Goal: Transaction & Acquisition: Purchase product/service

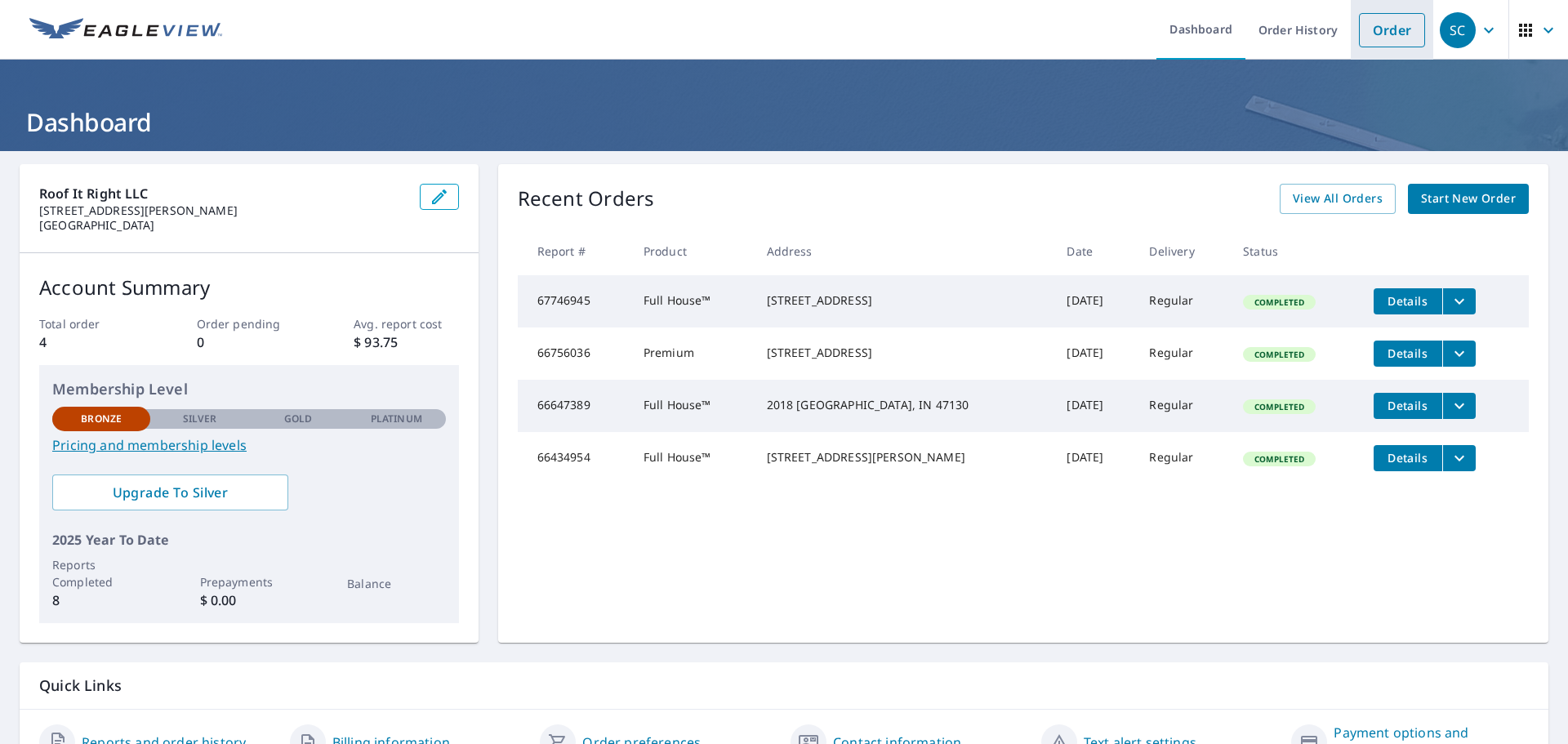
click at [1370, 35] on link "Order" at bounding box center [1392, 30] width 66 height 34
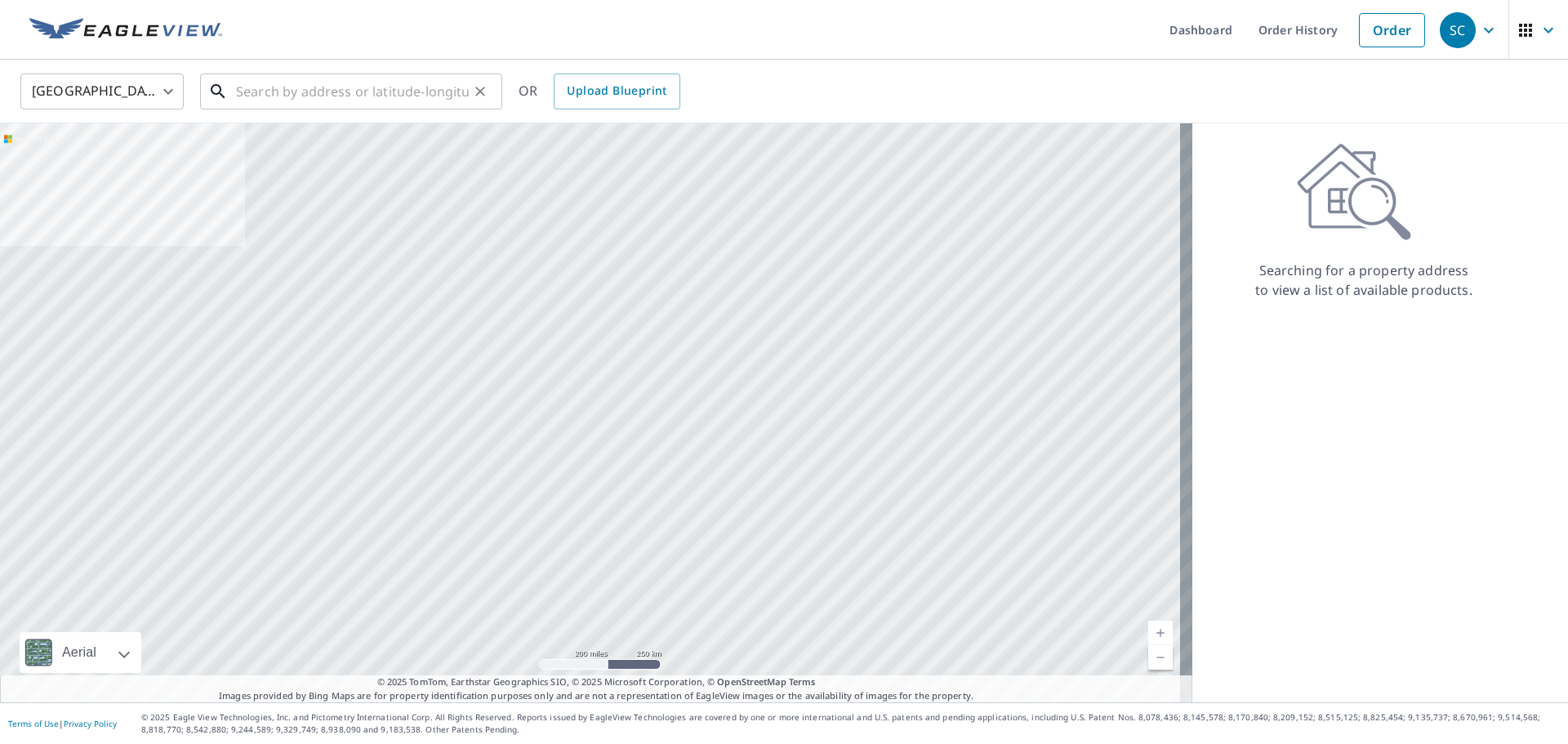
click at [324, 89] on input "text" at bounding box center [352, 91] width 233 height 46
click at [282, 96] on input "text" at bounding box center [352, 91] width 233 height 46
paste input "[STREET_ADDRESS]"
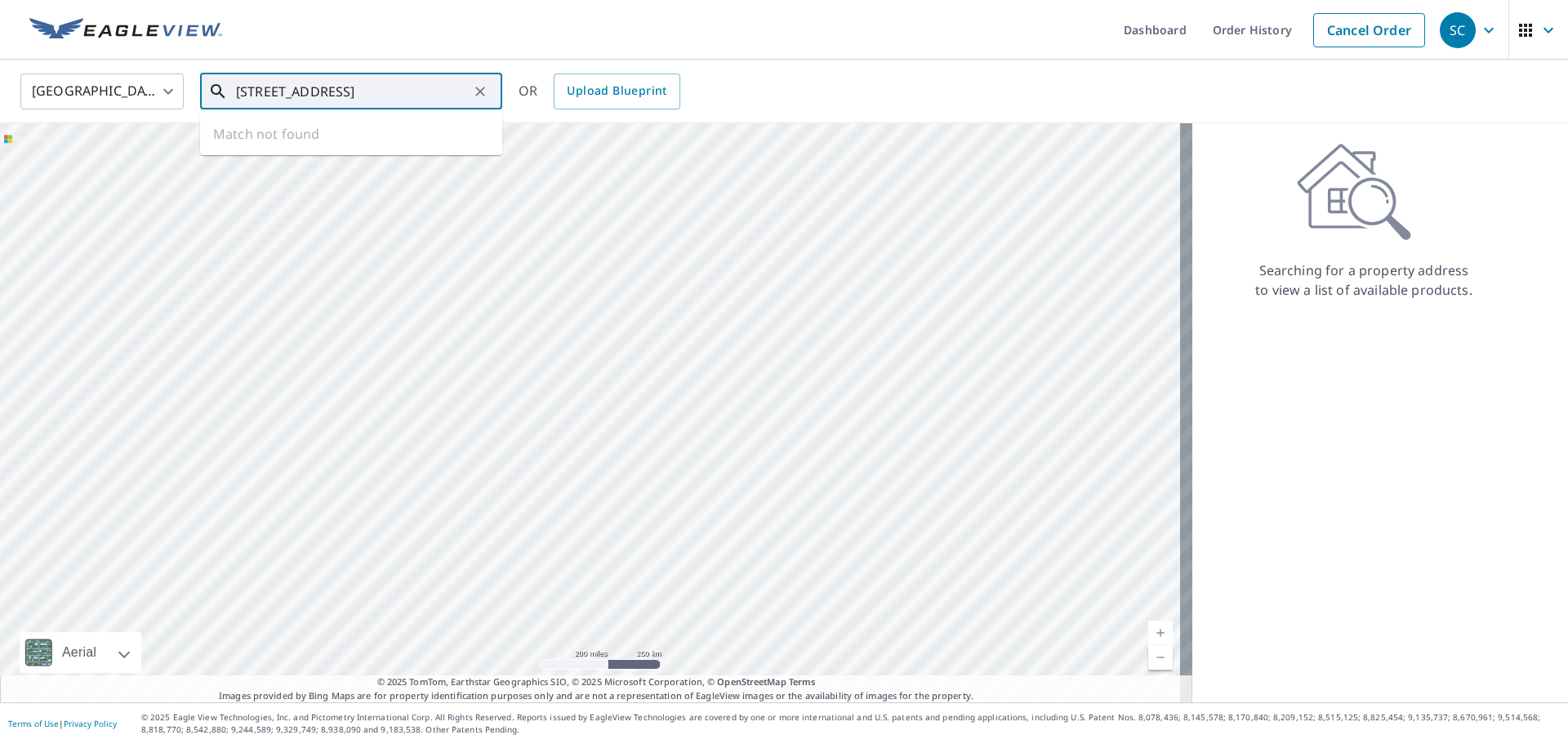
scroll to position [0, 32]
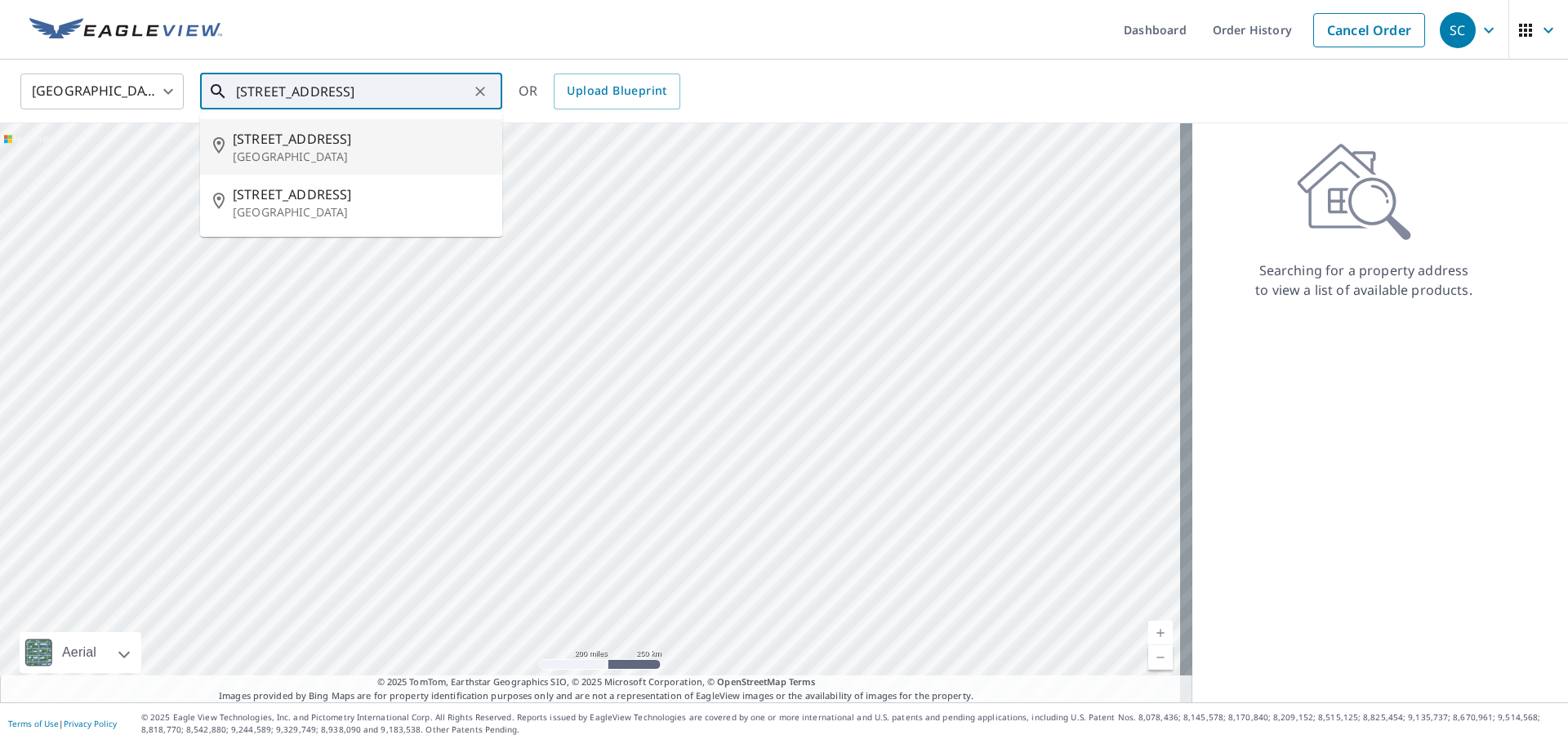
click at [327, 153] on p "[GEOGRAPHIC_DATA]" at bounding box center [362, 156] width 257 height 16
type input "[STREET_ADDRESS][PERSON_NAME]"
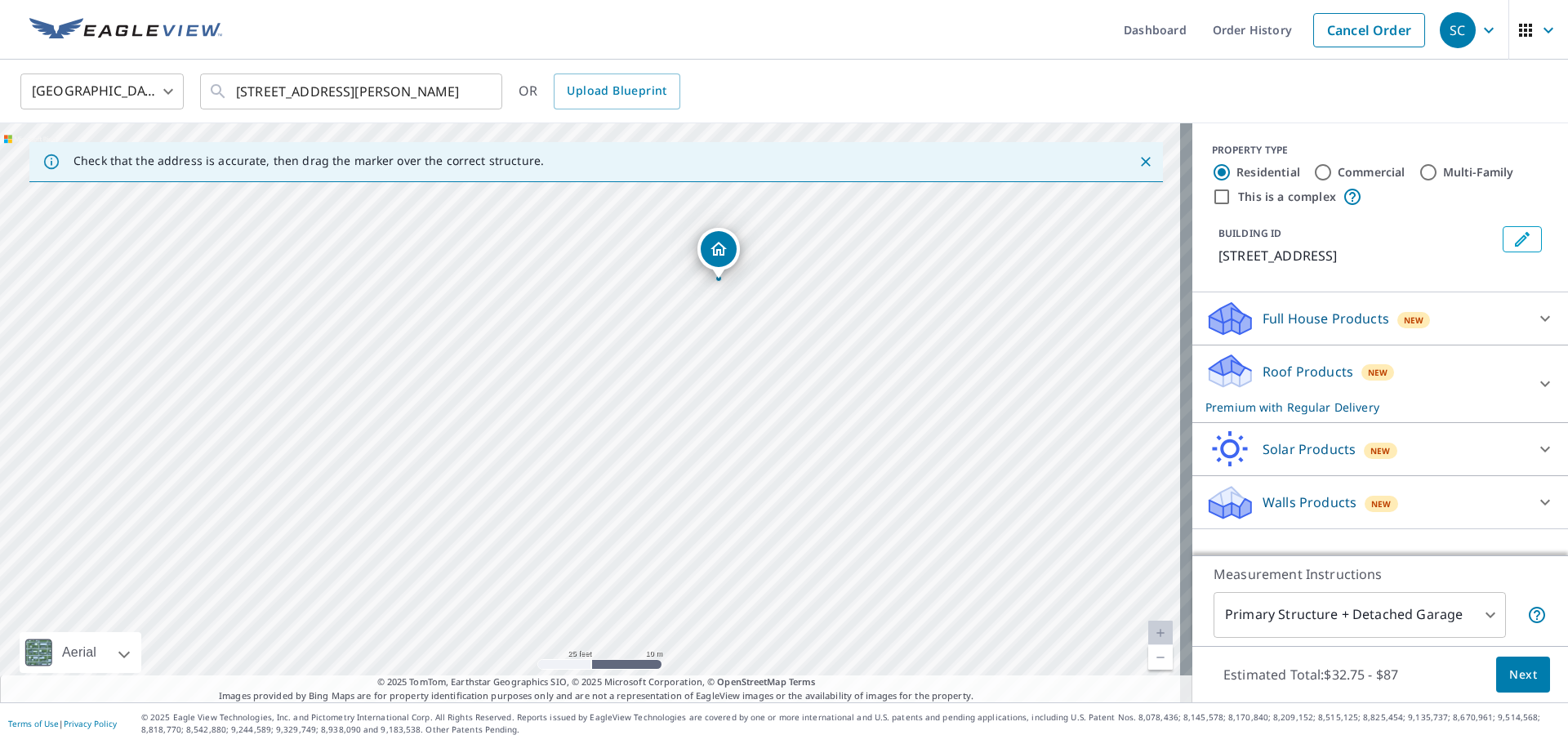
drag, startPoint x: 372, startPoint y: 448, endPoint x: 501, endPoint y: 316, distance: 184.6
click at [501, 316] on div "[STREET_ADDRESS][PERSON_NAME]" at bounding box center [596, 413] width 1193 height 579
drag, startPoint x: 691, startPoint y: 346, endPoint x: 578, endPoint y: 471, distance: 168.5
click at [578, 471] on div "[STREET_ADDRESS][PERSON_NAME]" at bounding box center [596, 413] width 1193 height 579
click at [1263, 325] on p "Full House Products" at bounding box center [1326, 318] width 127 height 19
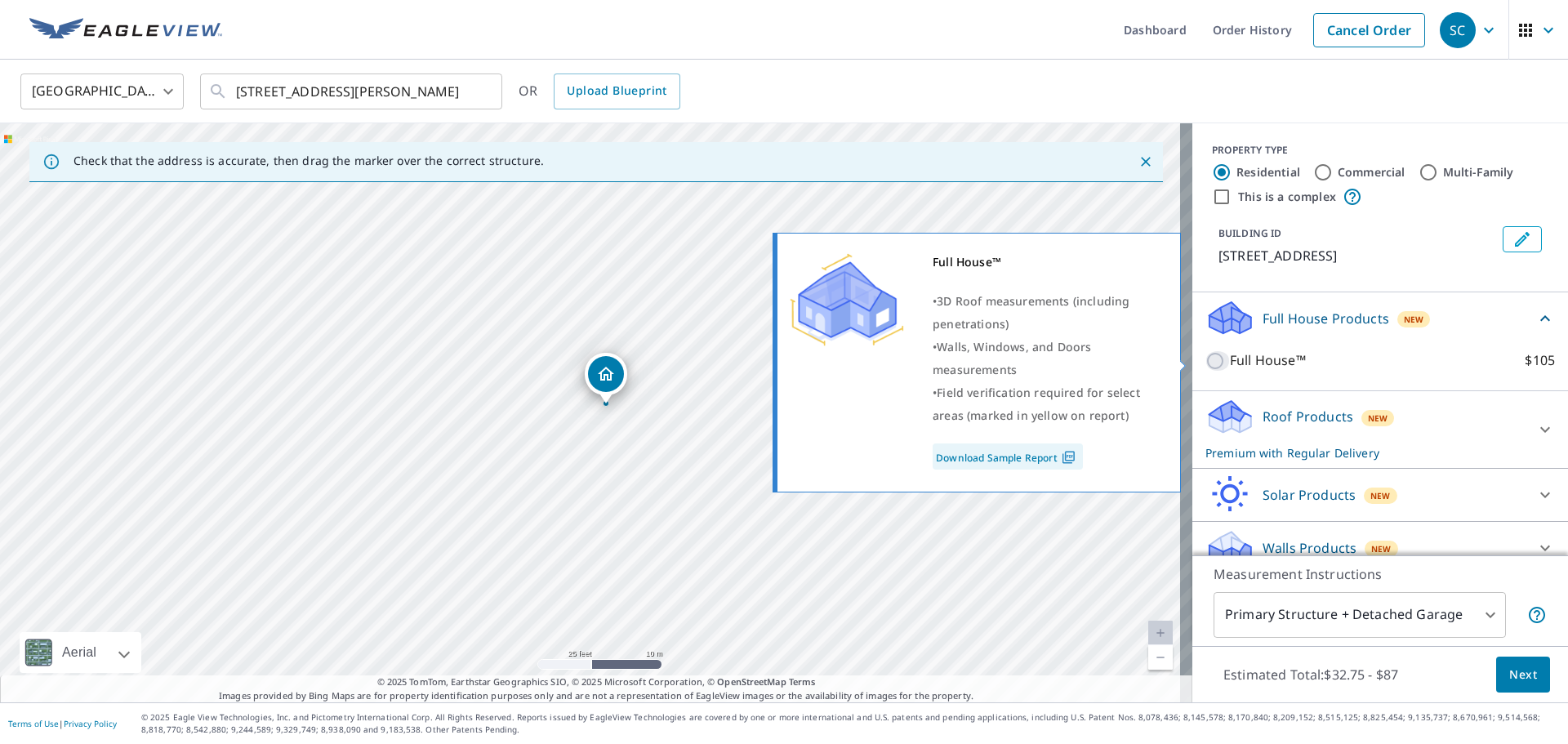
click at [1206, 360] on input "Full House™ $105" at bounding box center [1217, 361] width 24 height 19
checkbox input "true"
checkbox input "false"
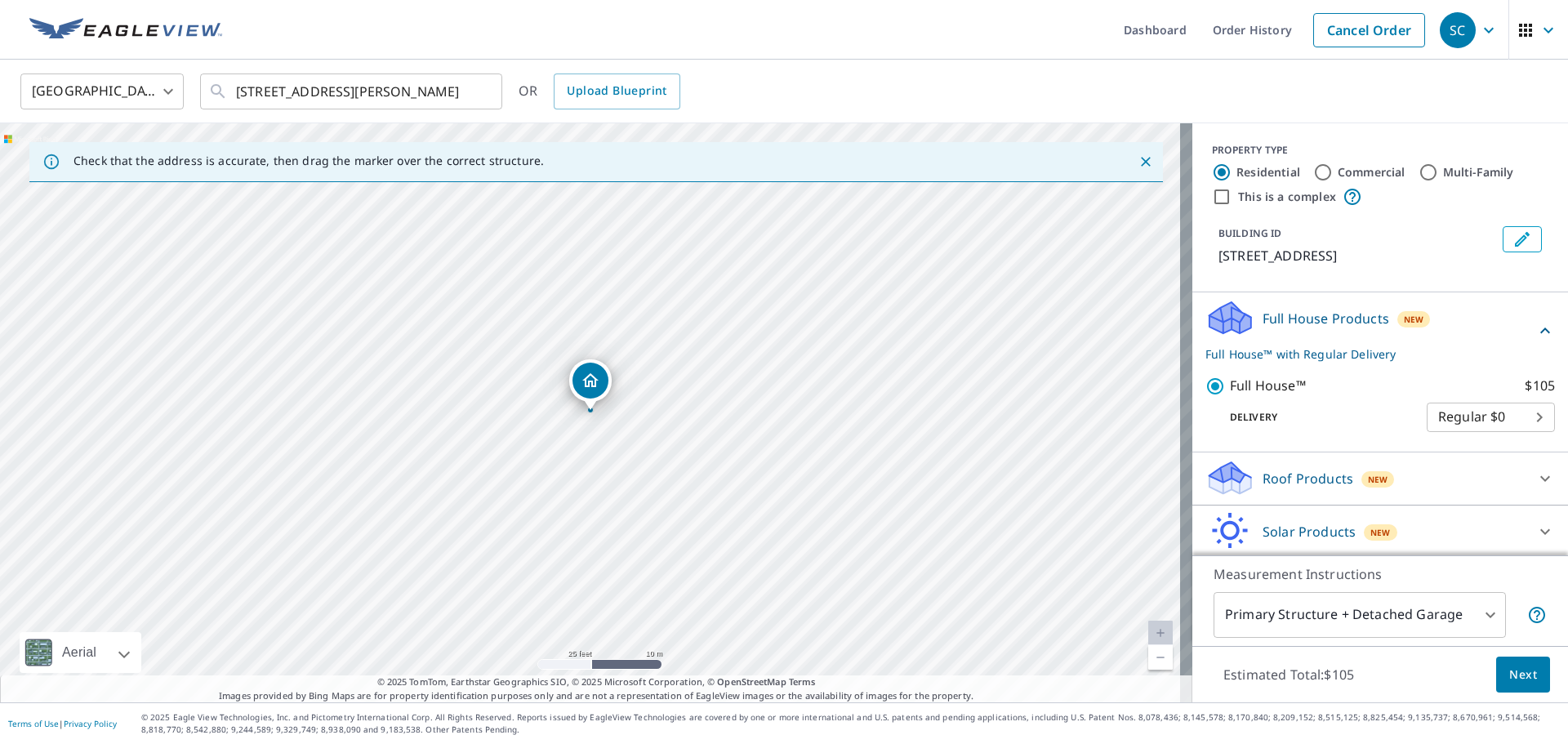
click at [1509, 670] on span "Next" at bounding box center [1523, 675] width 28 height 20
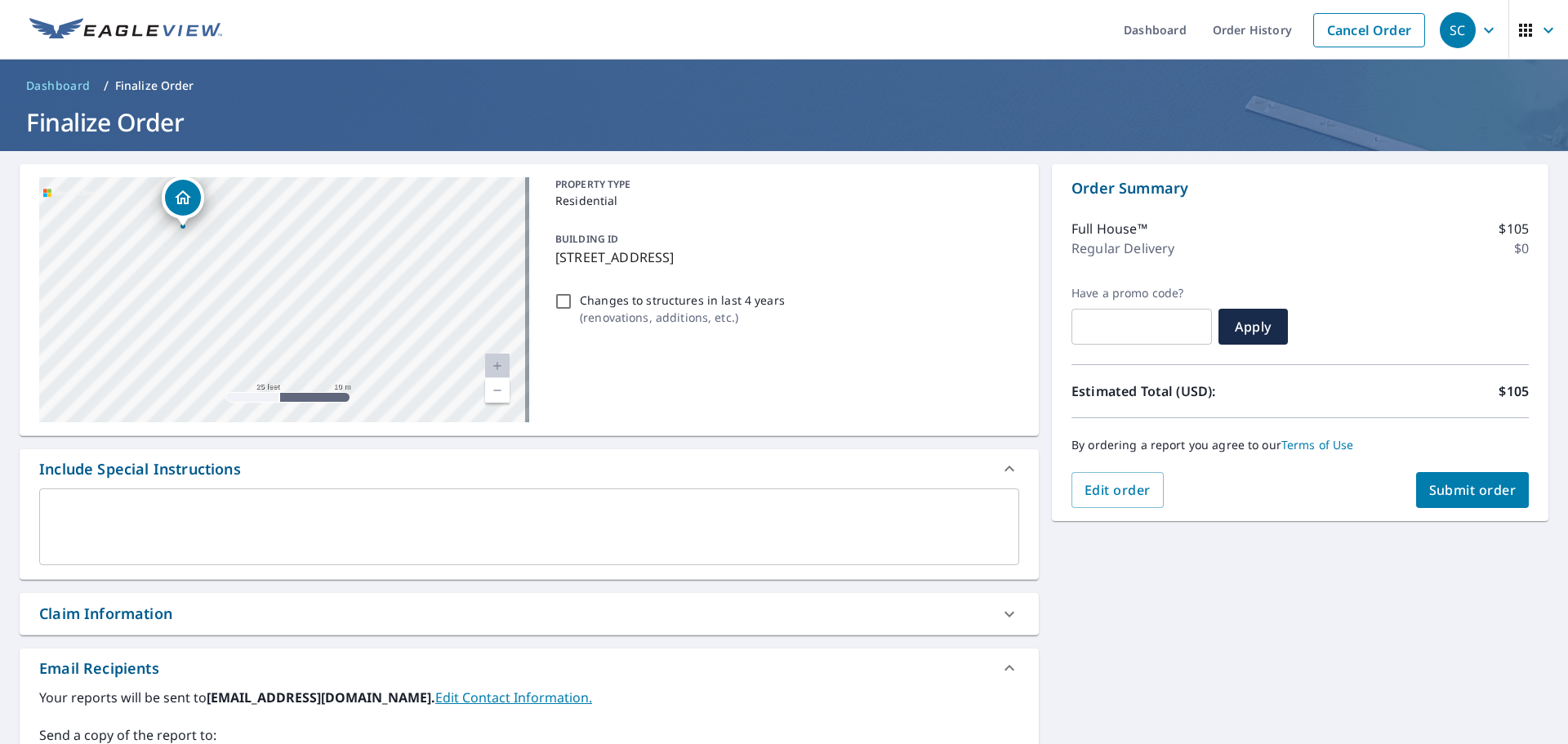
drag, startPoint x: 220, startPoint y: 262, endPoint x: 406, endPoint y: 460, distance: 271.7
click at [406, 460] on div "[STREET_ADDRESS][GEOGRAPHIC_DATA] A standard road map Aerial A detailed look fr…" at bounding box center [529, 569] width 1019 height 809
click at [362, 336] on div "[STREET_ADDRESS][PERSON_NAME]" at bounding box center [284, 299] width 490 height 245
click at [1125, 490] on span "Edit order" at bounding box center [1117, 490] width 66 height 18
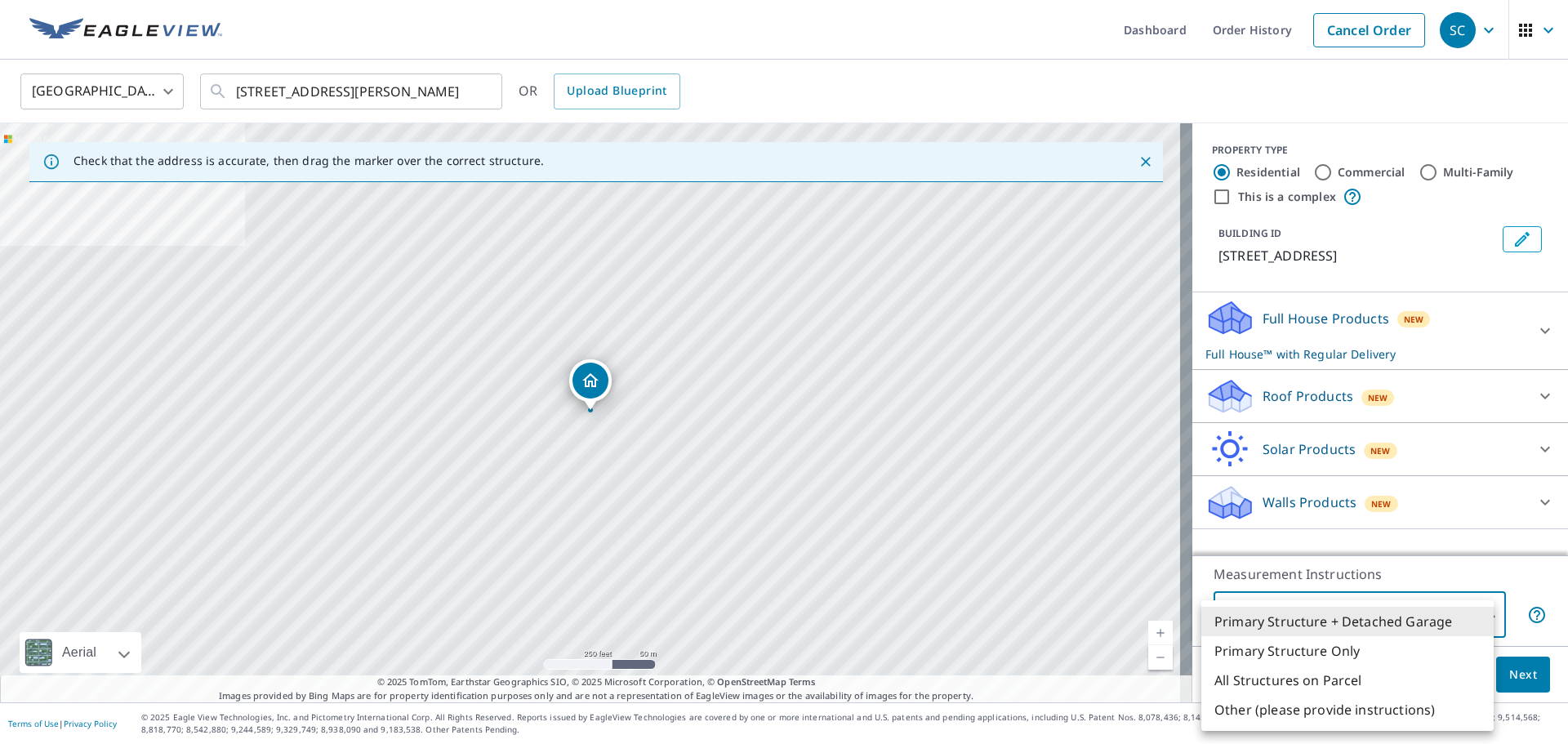
click at [1425, 614] on body "SC SC Dashboard Order History Cancel Order SC [GEOGRAPHIC_DATA] [GEOGRAPHIC_DAT…" at bounding box center [784, 372] width 1568 height 744
click at [1331, 678] on li "All Structures on Parcel" at bounding box center [1347, 680] width 293 height 29
type input "3"
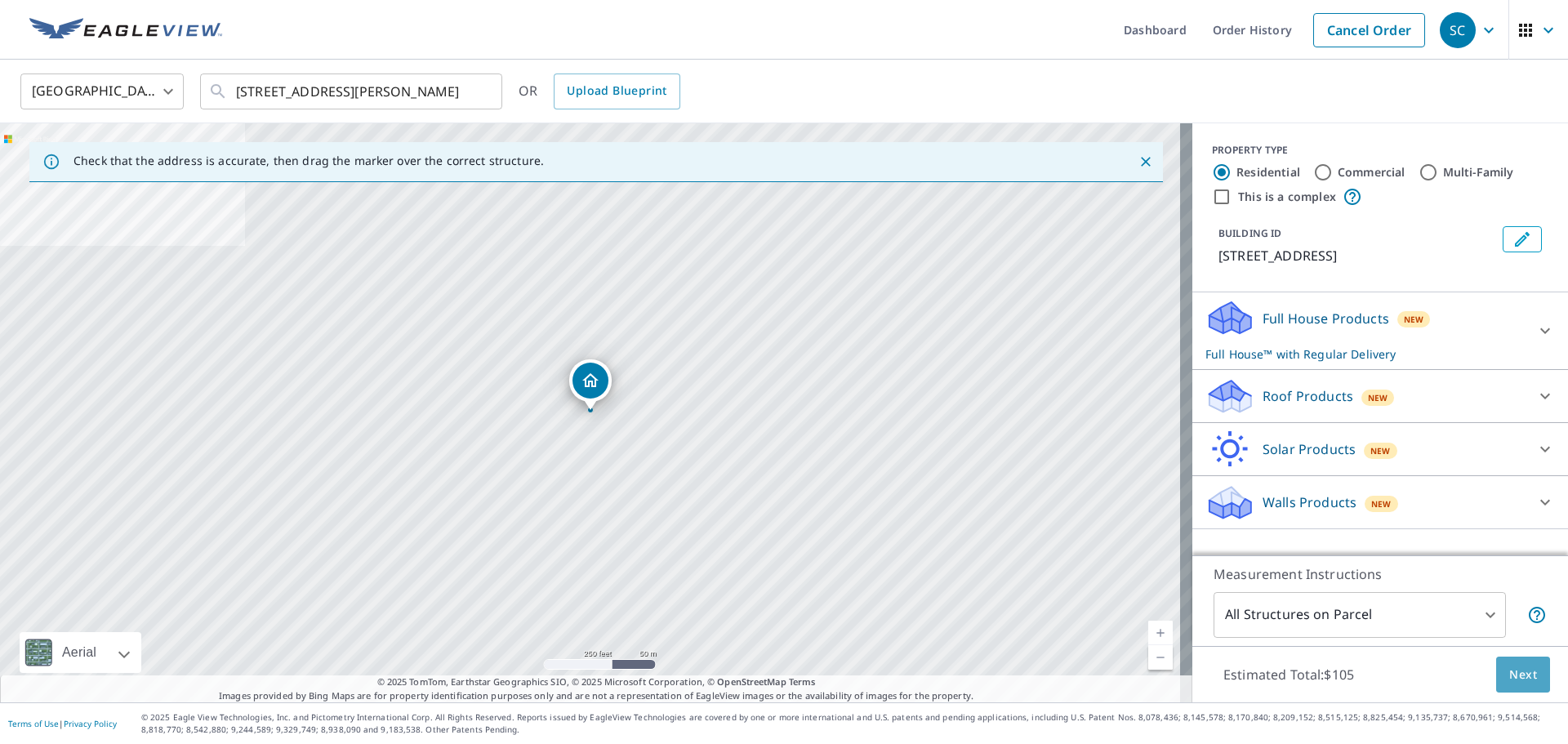
click at [1513, 669] on span "Next" at bounding box center [1523, 675] width 28 height 20
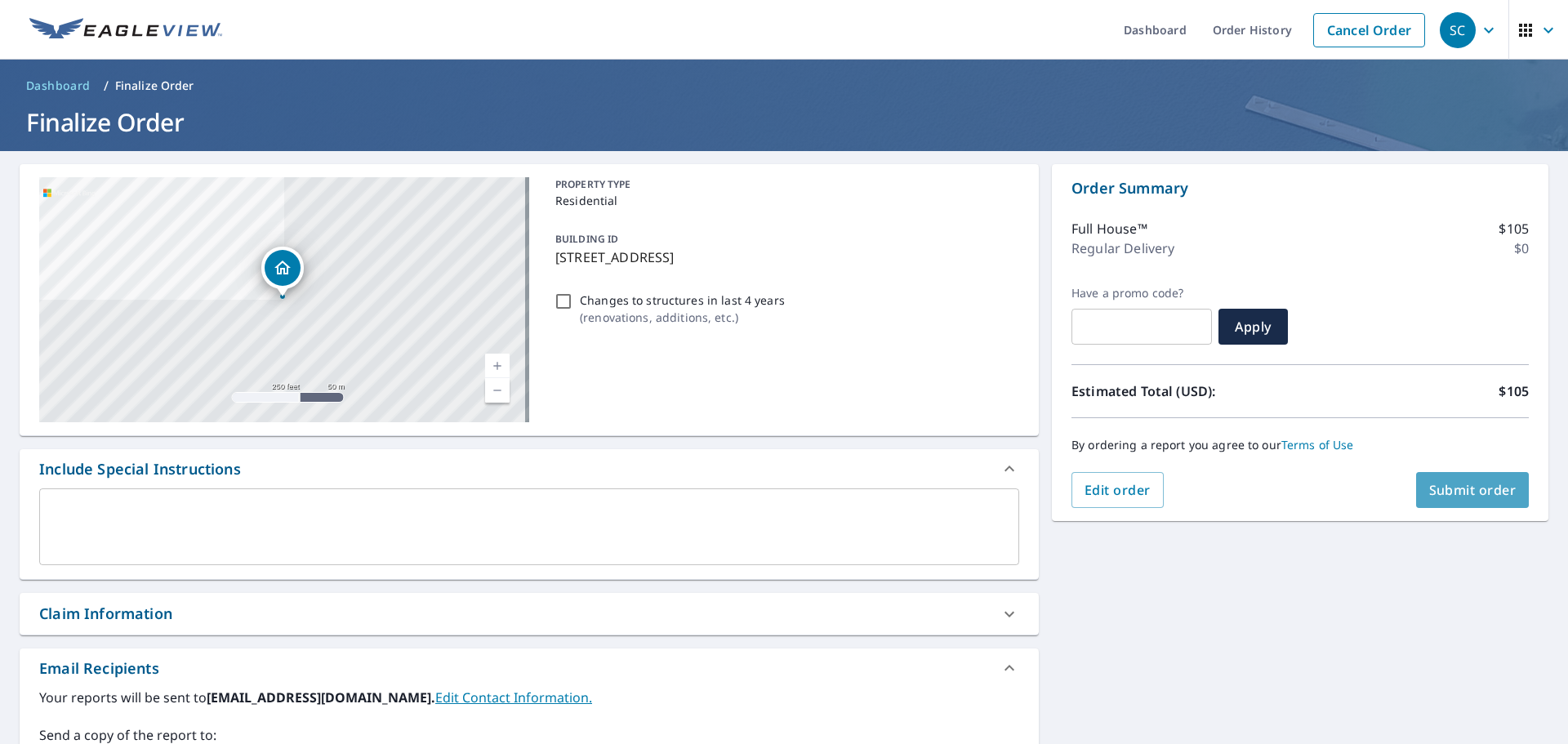
click at [1452, 489] on span "Submit order" at bounding box center [1473, 490] width 87 height 18
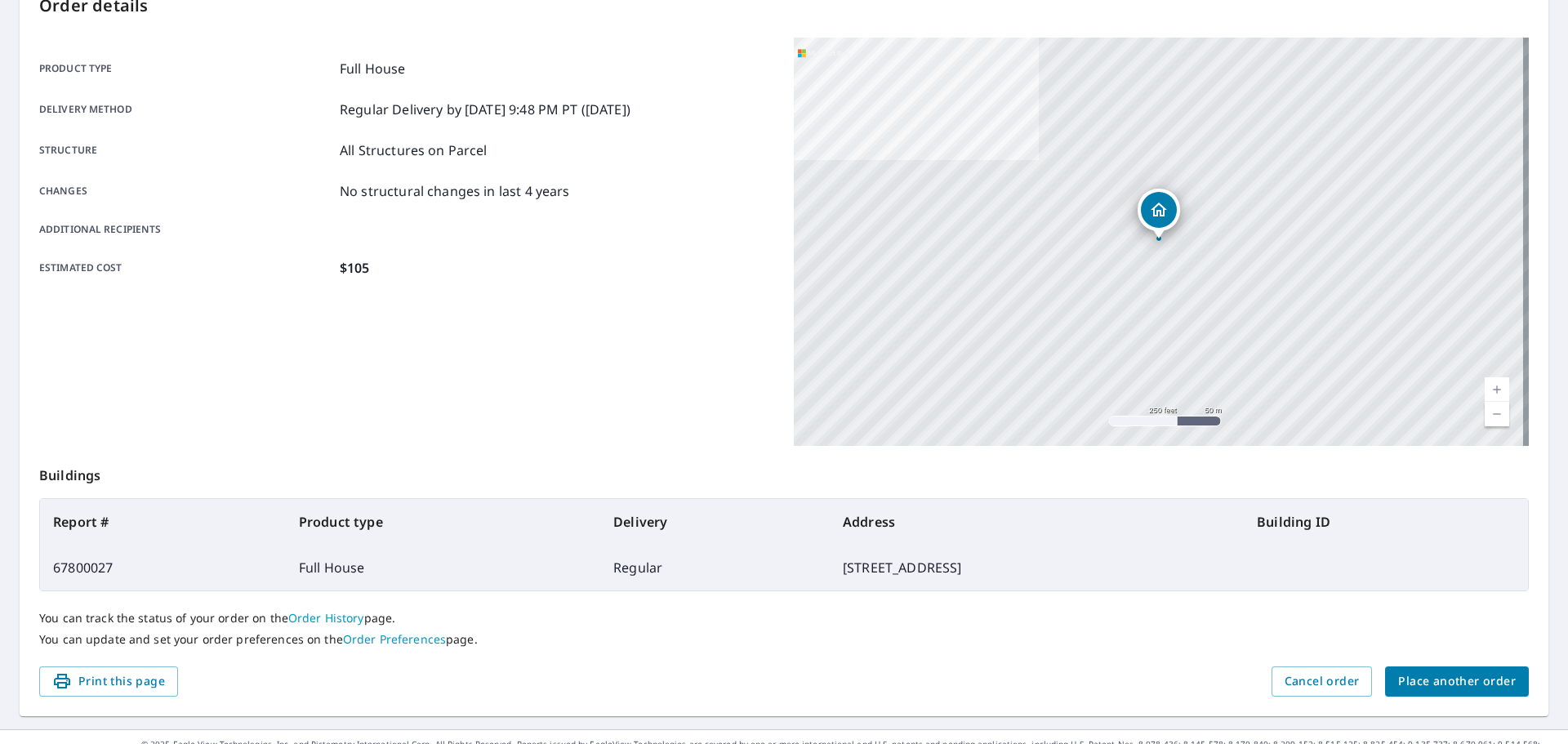
scroll to position [217, 0]
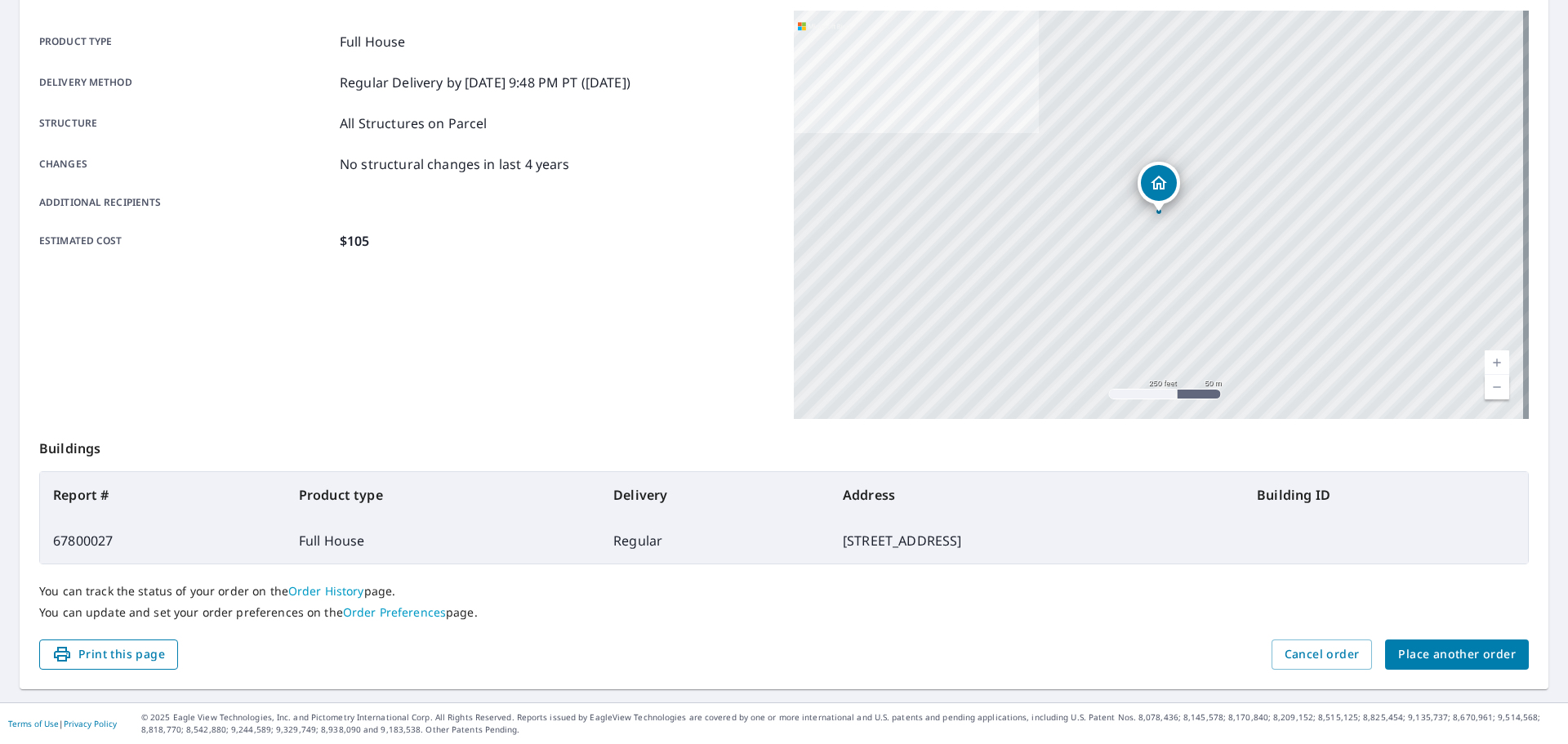
click at [120, 646] on span "Print this page" at bounding box center [108, 654] width 112 height 20
